Goal: Check status: Check status

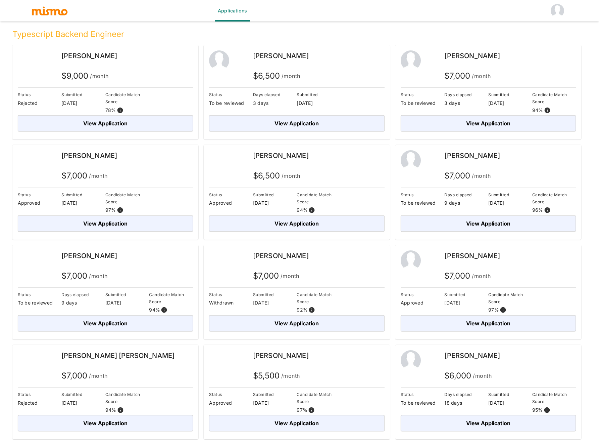
scroll to position [115, 0]
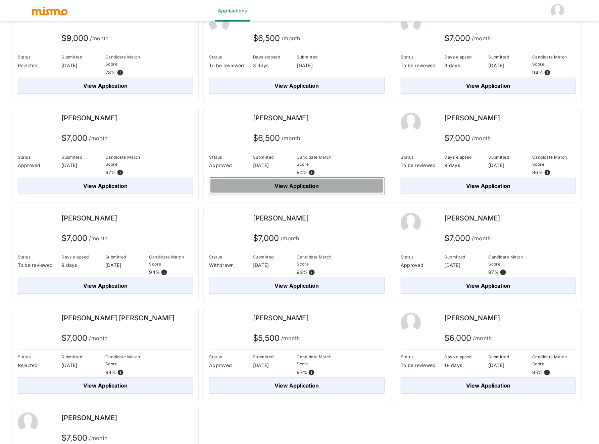
click at [311, 187] on button "View Application" at bounding box center [297, 186] width 176 height 16
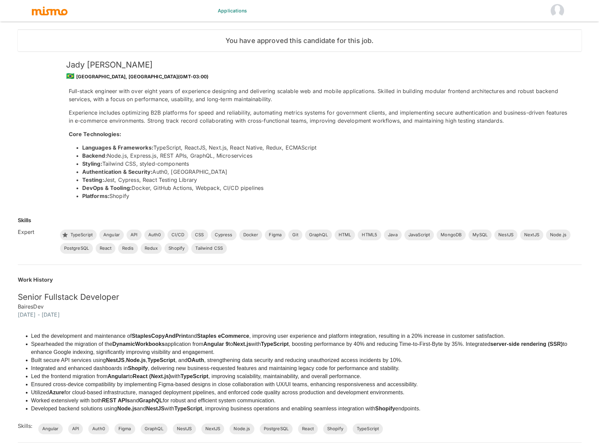
scroll to position [16, 0]
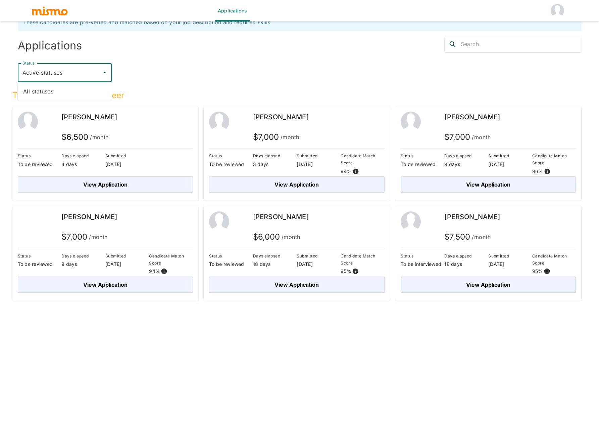
click at [78, 70] on input "Active statuses" at bounding box center [60, 72] width 78 height 13
click at [73, 89] on li "All statuses" at bounding box center [65, 91] width 94 height 13
type input "All statuses"
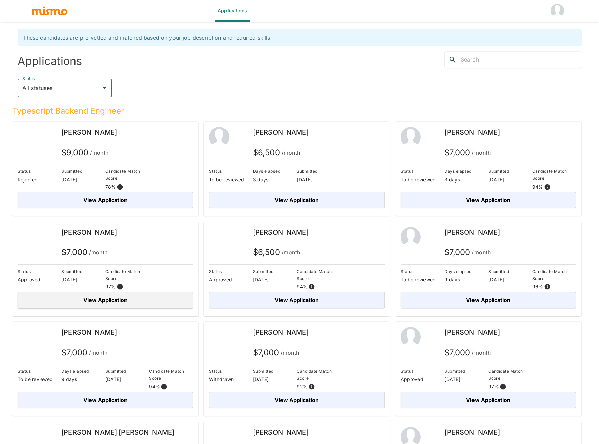
scroll to position [1, 0]
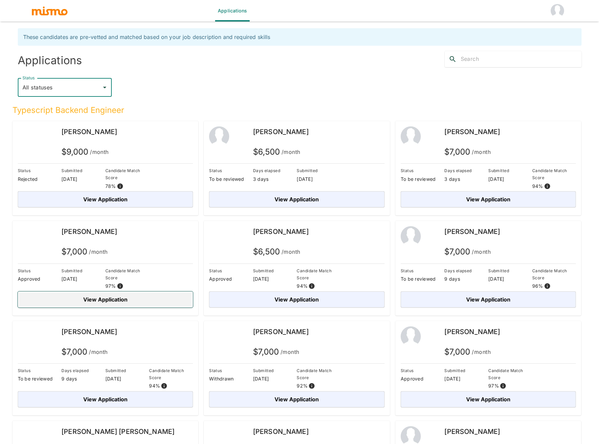
click at [154, 300] on button "View Application" at bounding box center [106, 299] width 176 height 16
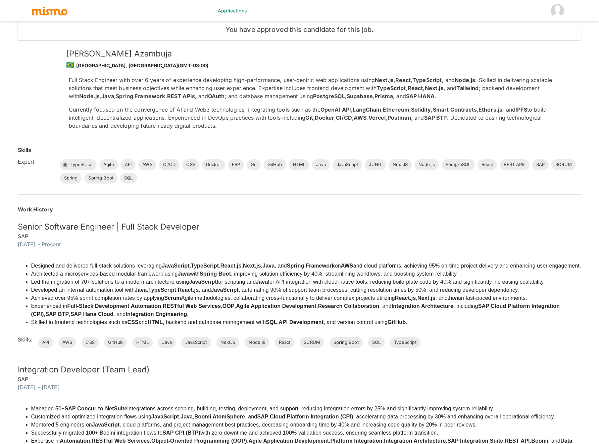
scroll to position [11, 0]
click at [25, 237] on h6 "SAP" at bounding box center [300, 236] width 564 height 8
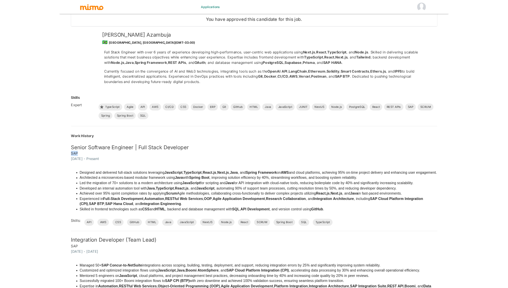
scroll to position [12, 0]
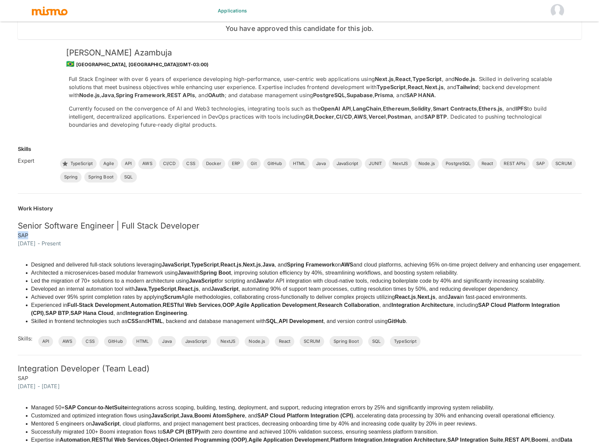
copy h6 "SAP"
